Goal: Information Seeking & Learning: Learn about a topic

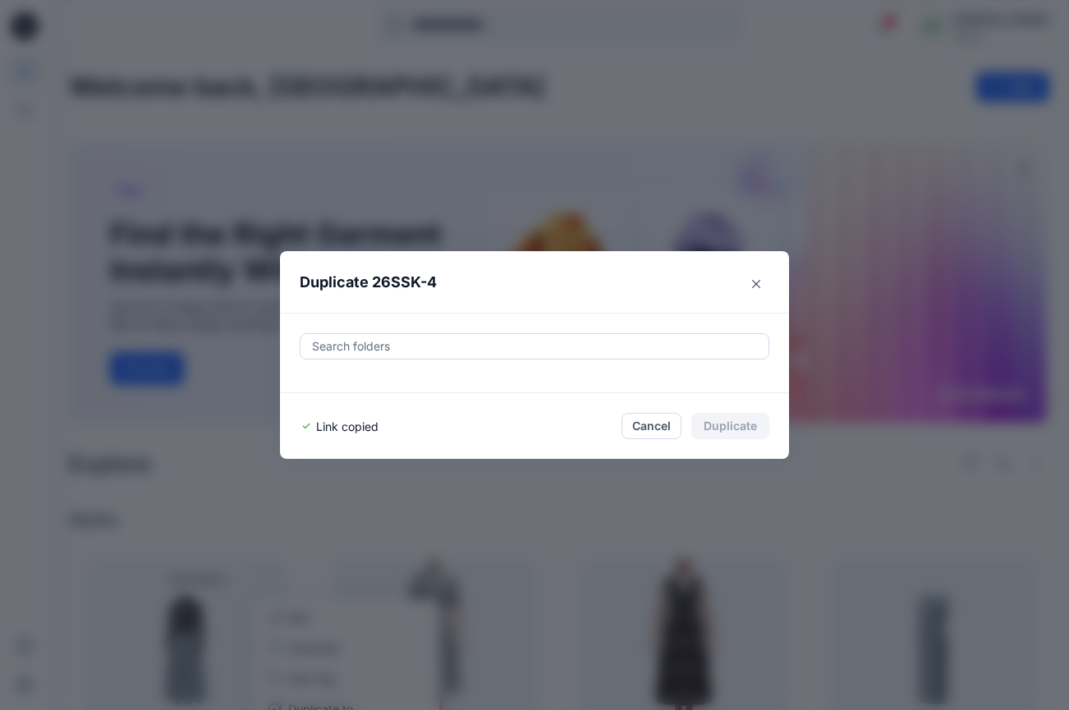
scroll to position [149, 0]
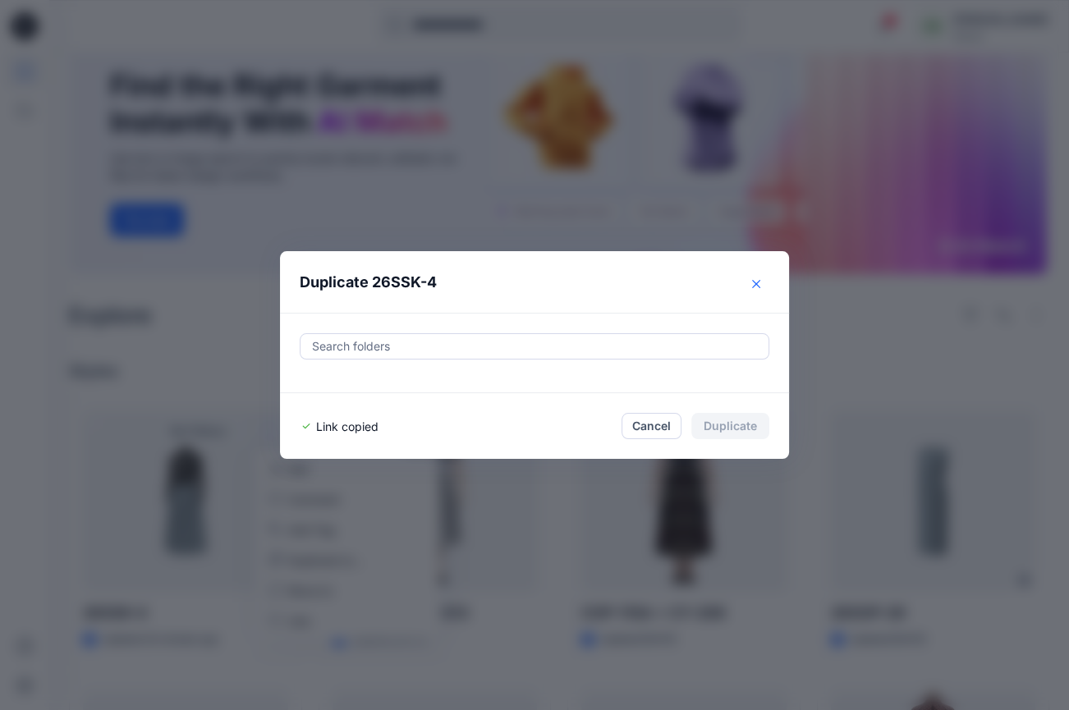
click at [759, 282] on icon "Close" at bounding box center [756, 283] width 8 height 8
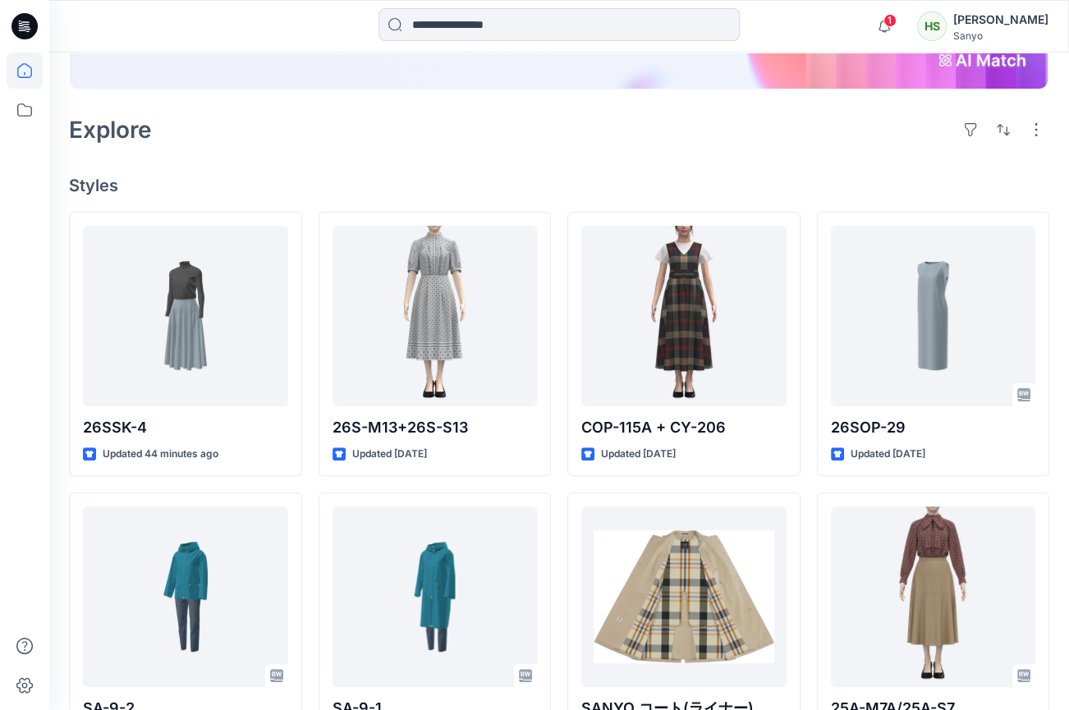
scroll to position [448, 0]
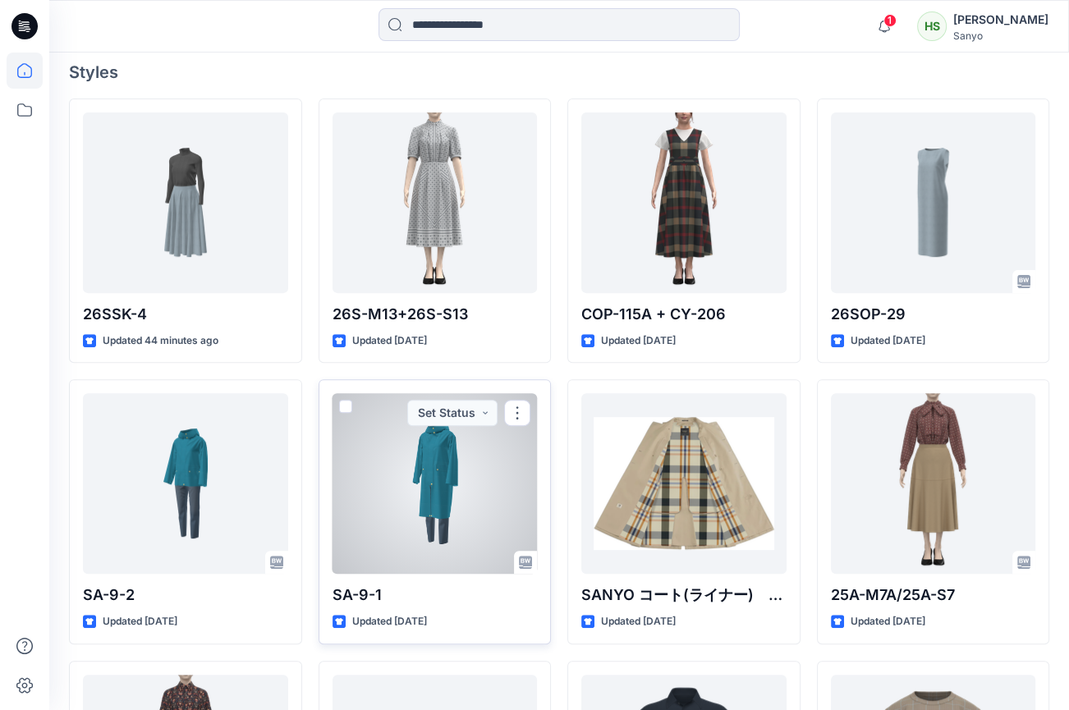
click at [431, 469] on div at bounding box center [435, 483] width 205 height 181
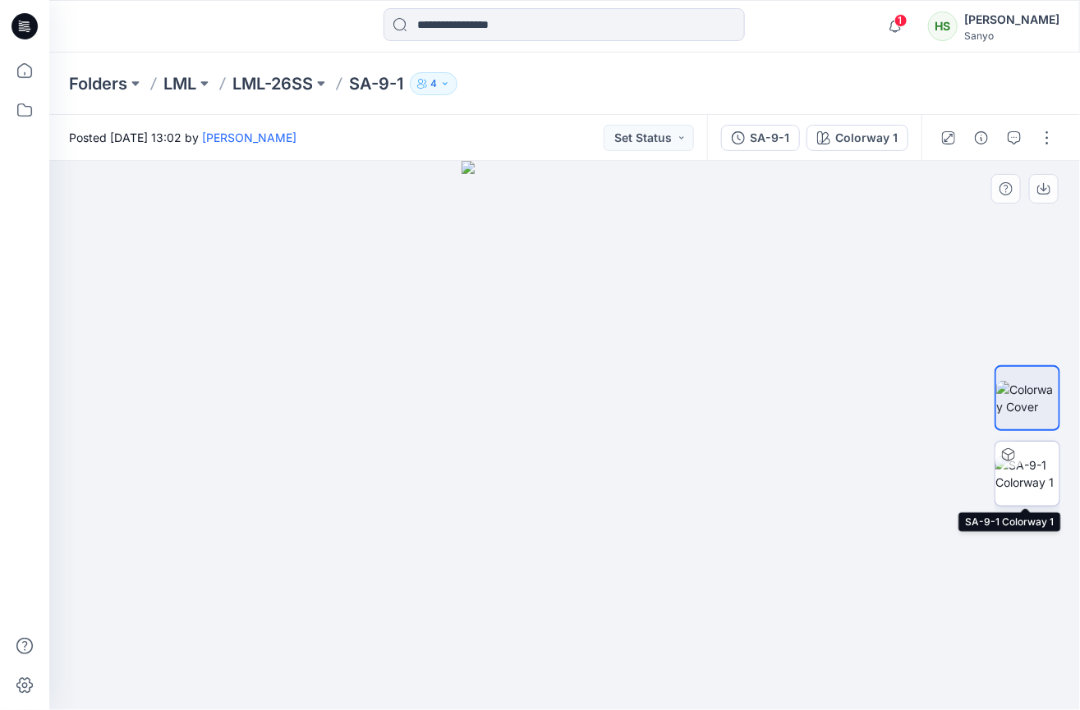
click at [1036, 466] on img at bounding box center [1027, 474] width 64 height 34
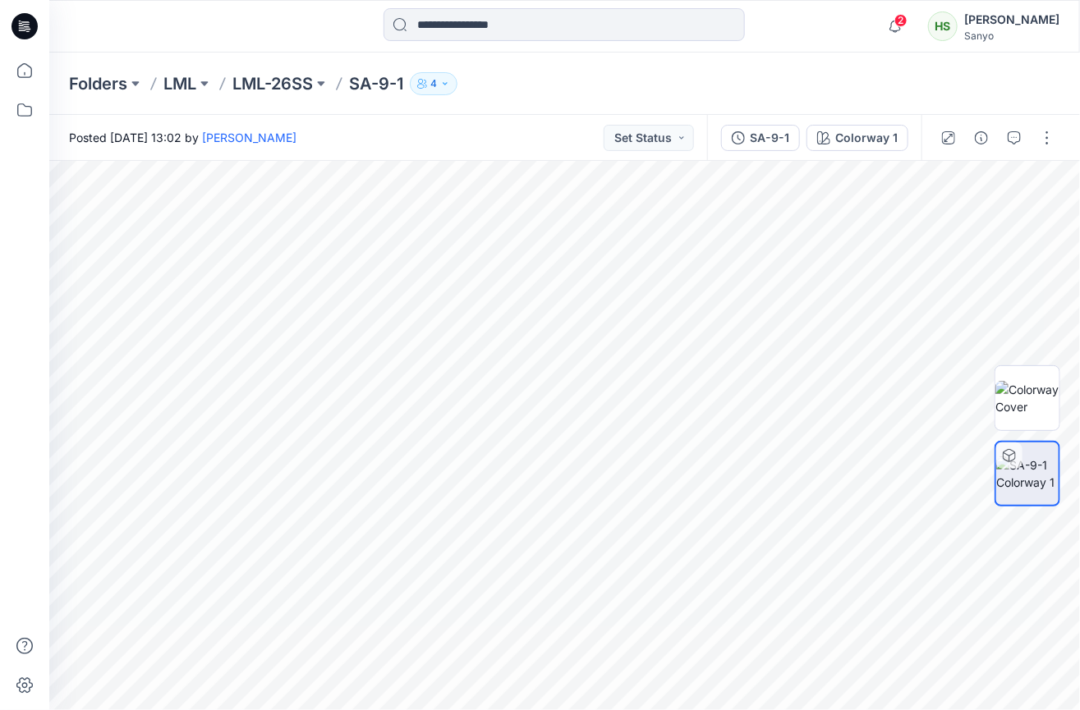
click at [1061, 82] on div "Folders LML LML-26SS SA-9-1 4" at bounding box center [564, 84] width 1031 height 62
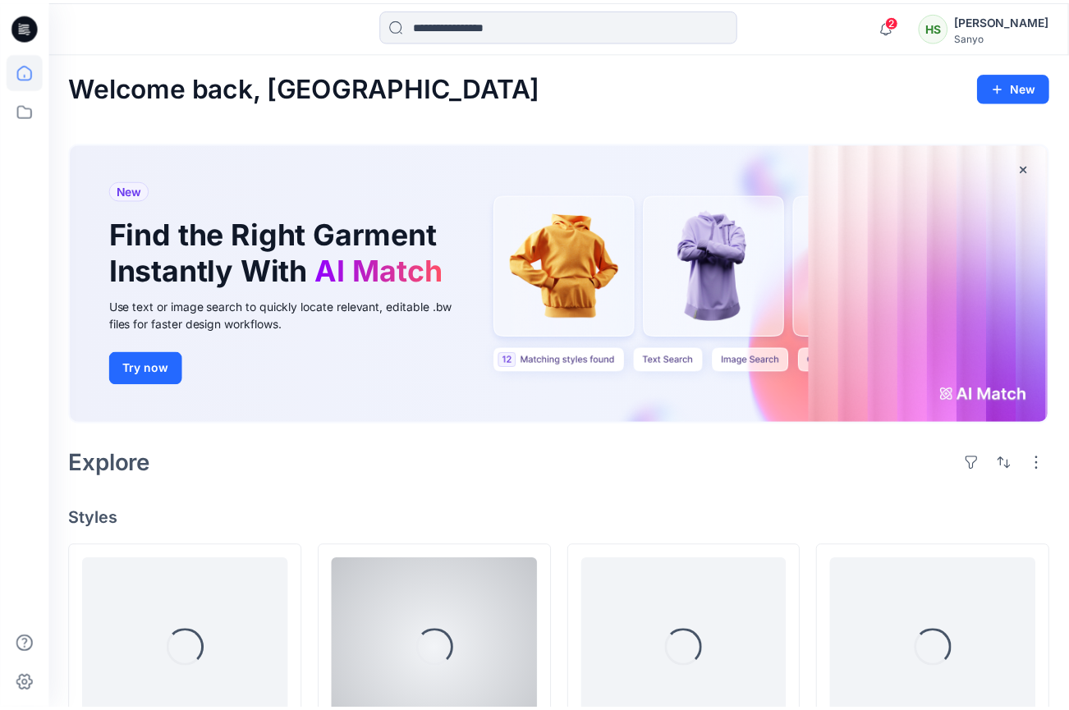
scroll to position [448, 0]
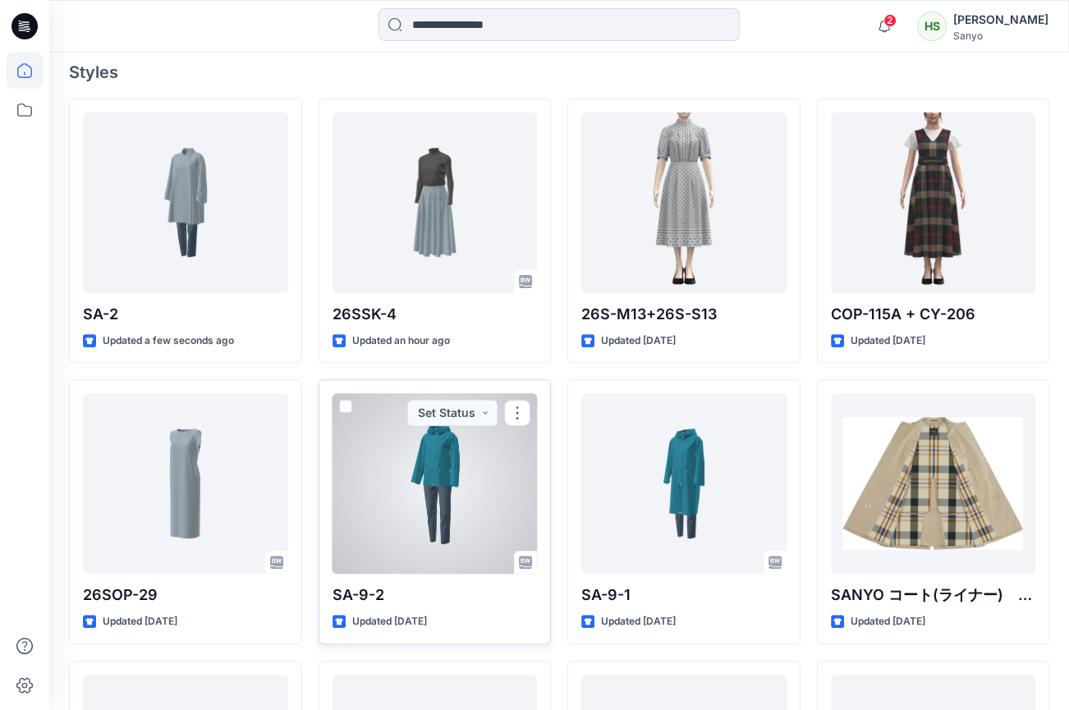
click at [499, 452] on div at bounding box center [435, 483] width 205 height 181
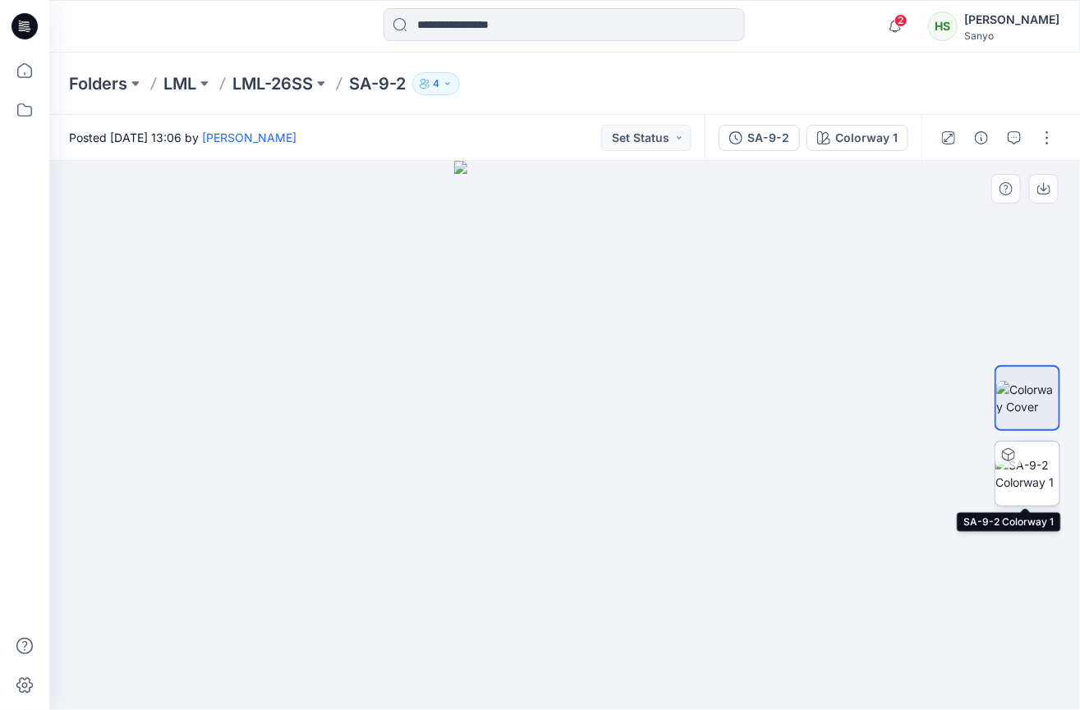
click at [1035, 469] on img at bounding box center [1027, 474] width 64 height 34
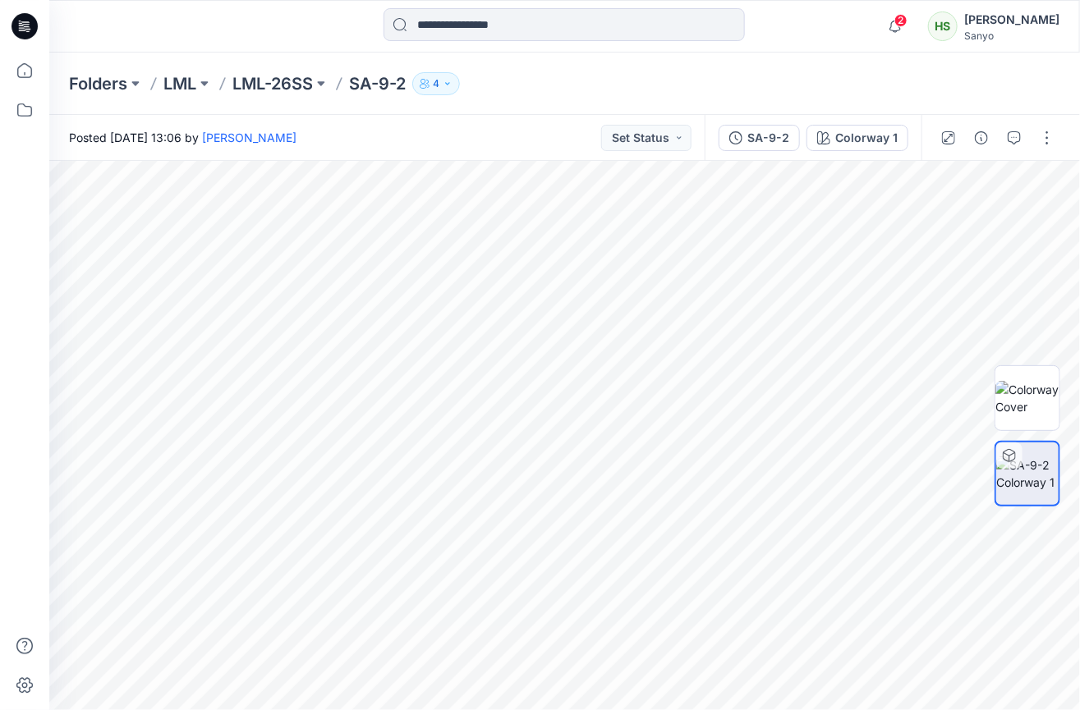
click at [1058, 94] on div "Folders LML LML-26SS SA-9-2 4" at bounding box center [564, 84] width 1031 height 62
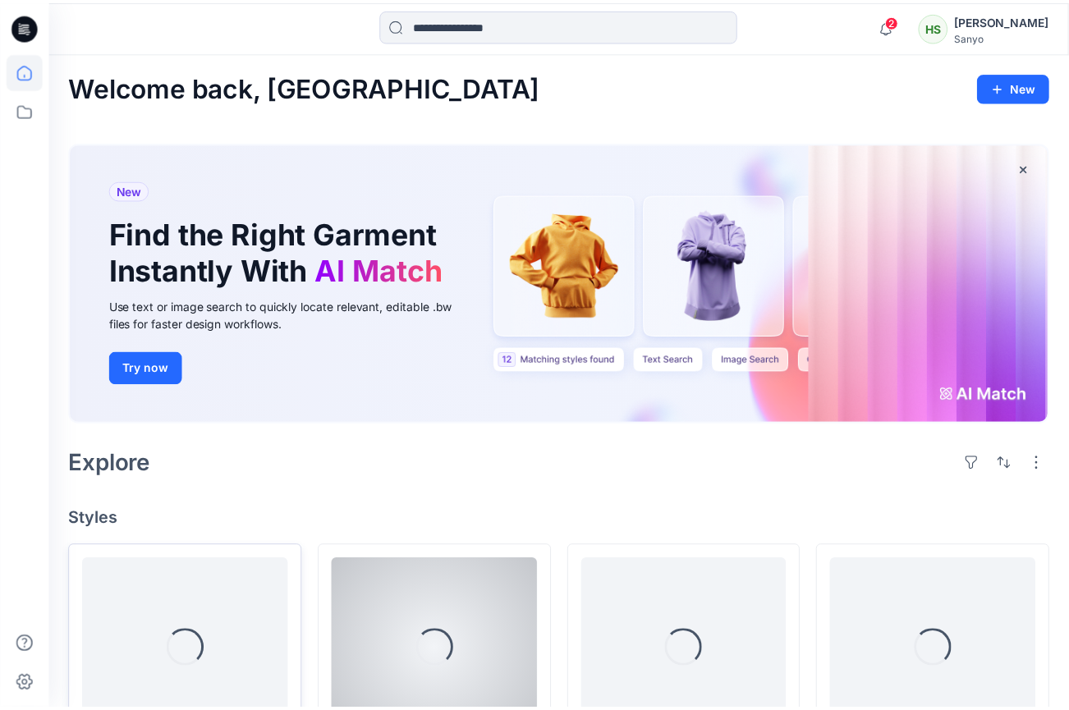
scroll to position [448, 0]
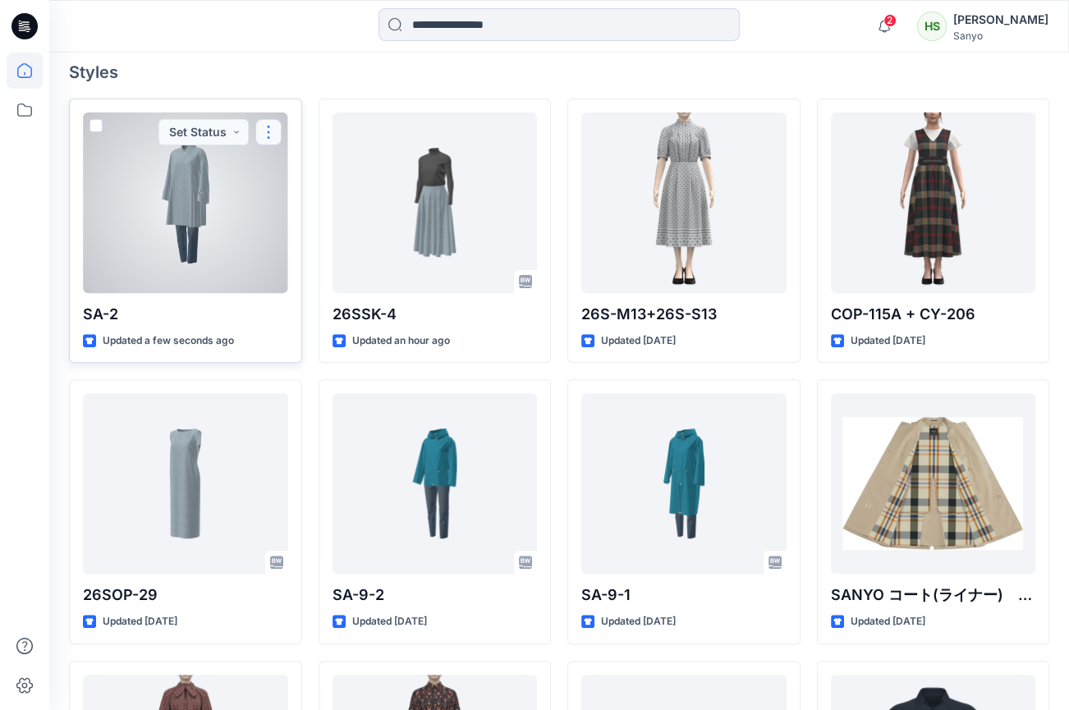
click at [266, 126] on button "button" at bounding box center [268, 132] width 26 height 26
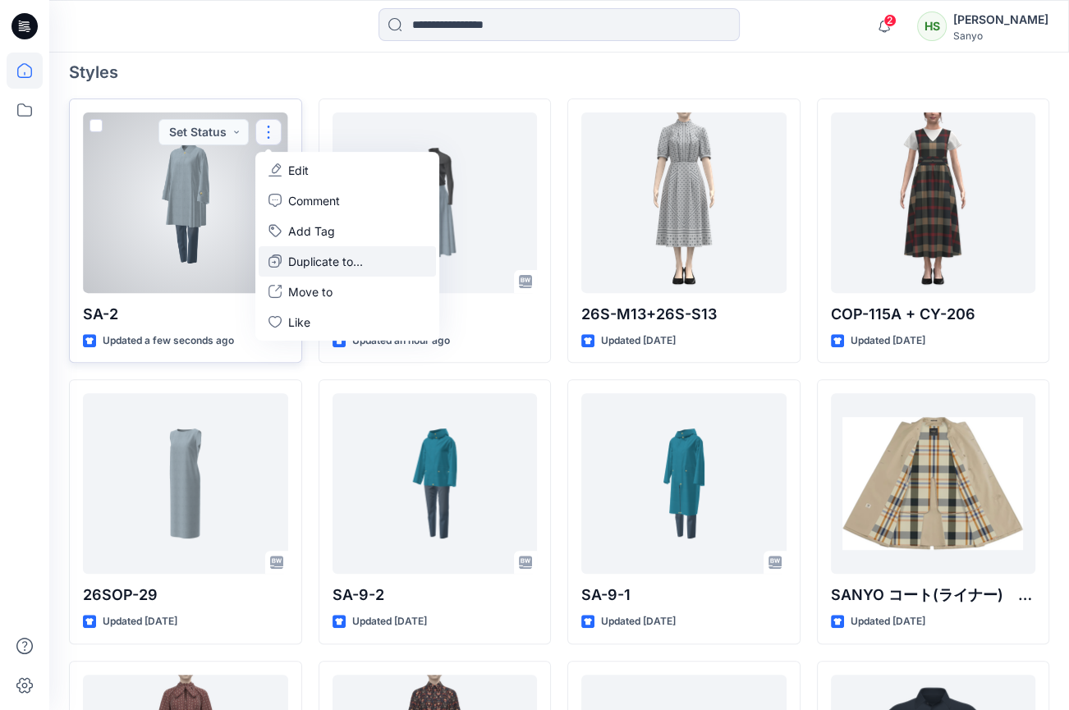
click at [310, 255] on p "Duplicate to..." at bounding box center [325, 261] width 75 height 17
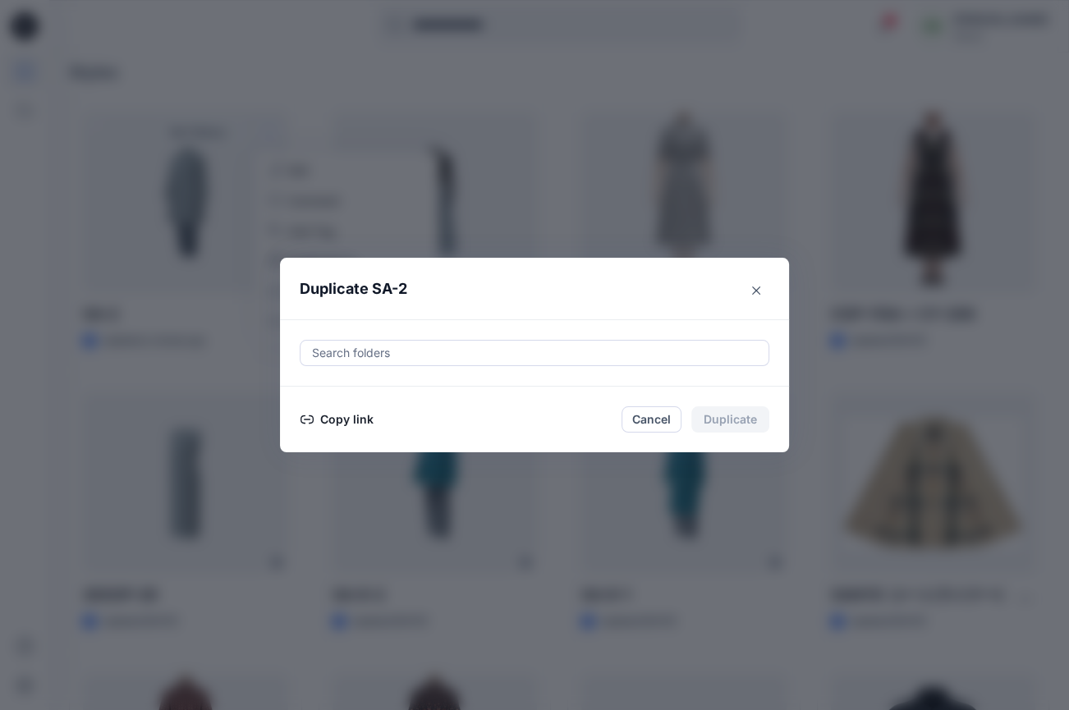
click at [338, 418] on button "Copy link" at bounding box center [337, 420] width 75 height 20
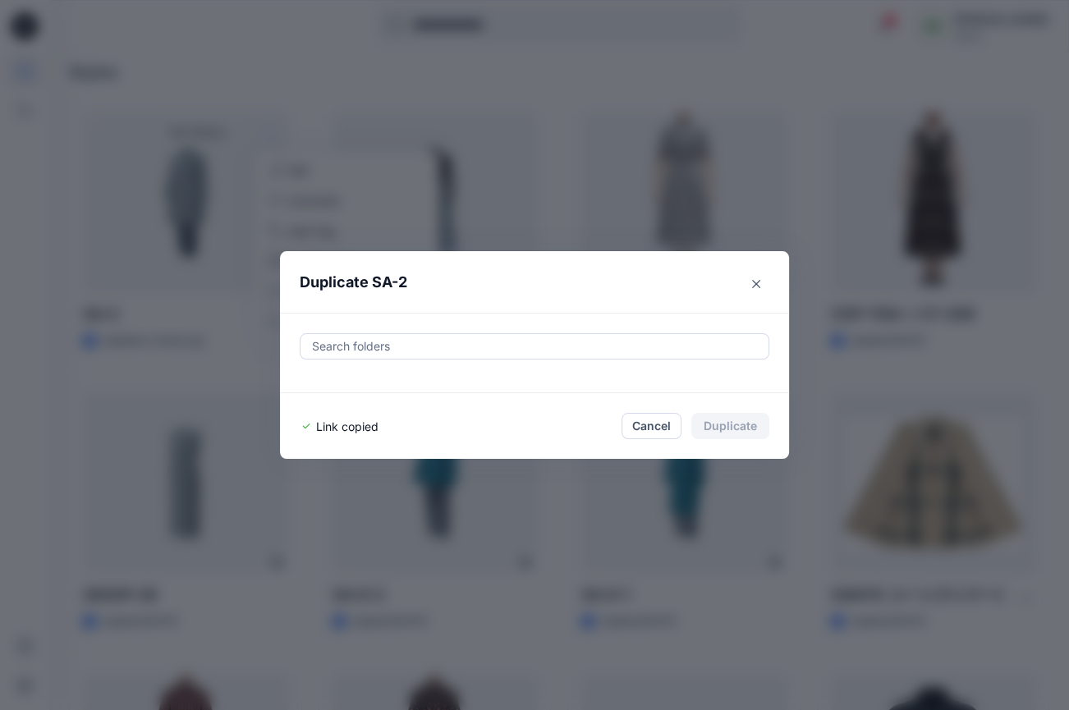
drag, startPoint x: 762, startPoint y: 279, endPoint x: 559, endPoint y: 249, distance: 205.1
click at [762, 279] on button "Close" at bounding box center [756, 284] width 26 height 26
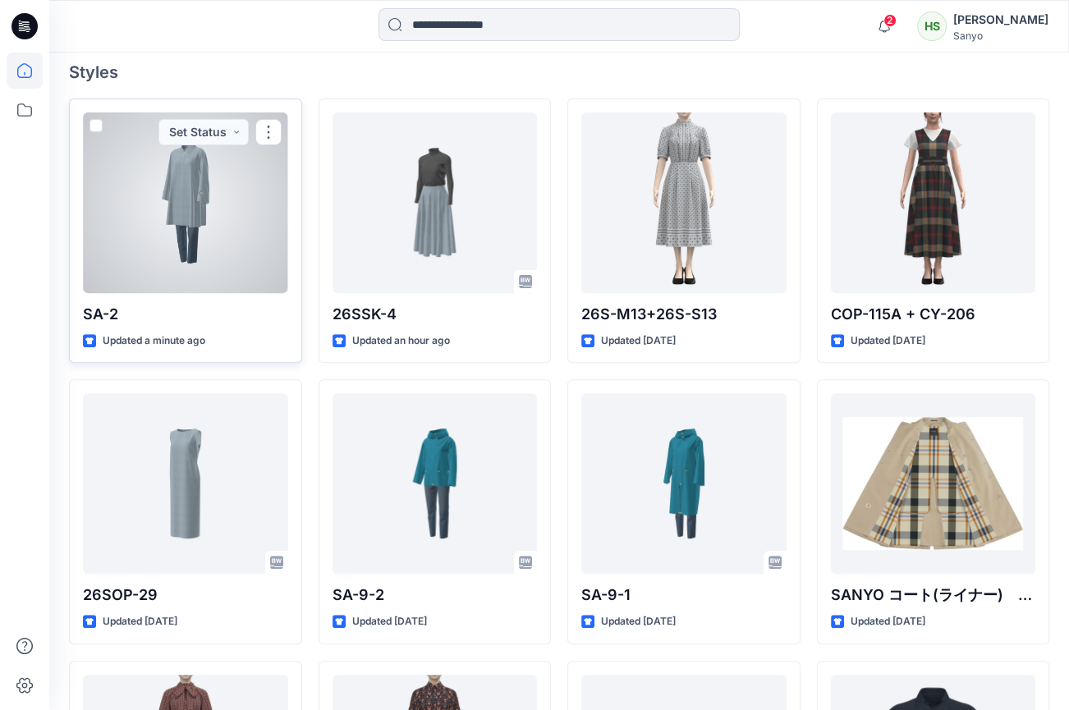
click at [208, 222] on div at bounding box center [185, 202] width 205 height 181
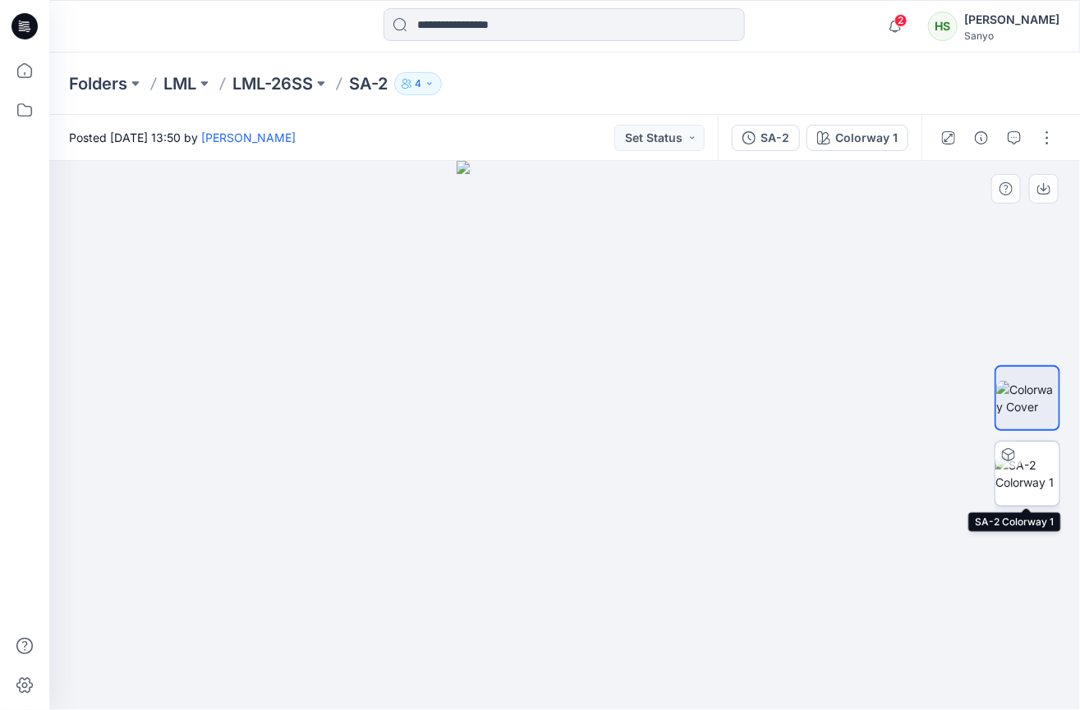
click at [1031, 470] on img at bounding box center [1027, 474] width 64 height 34
